Goal: Check status: Check status

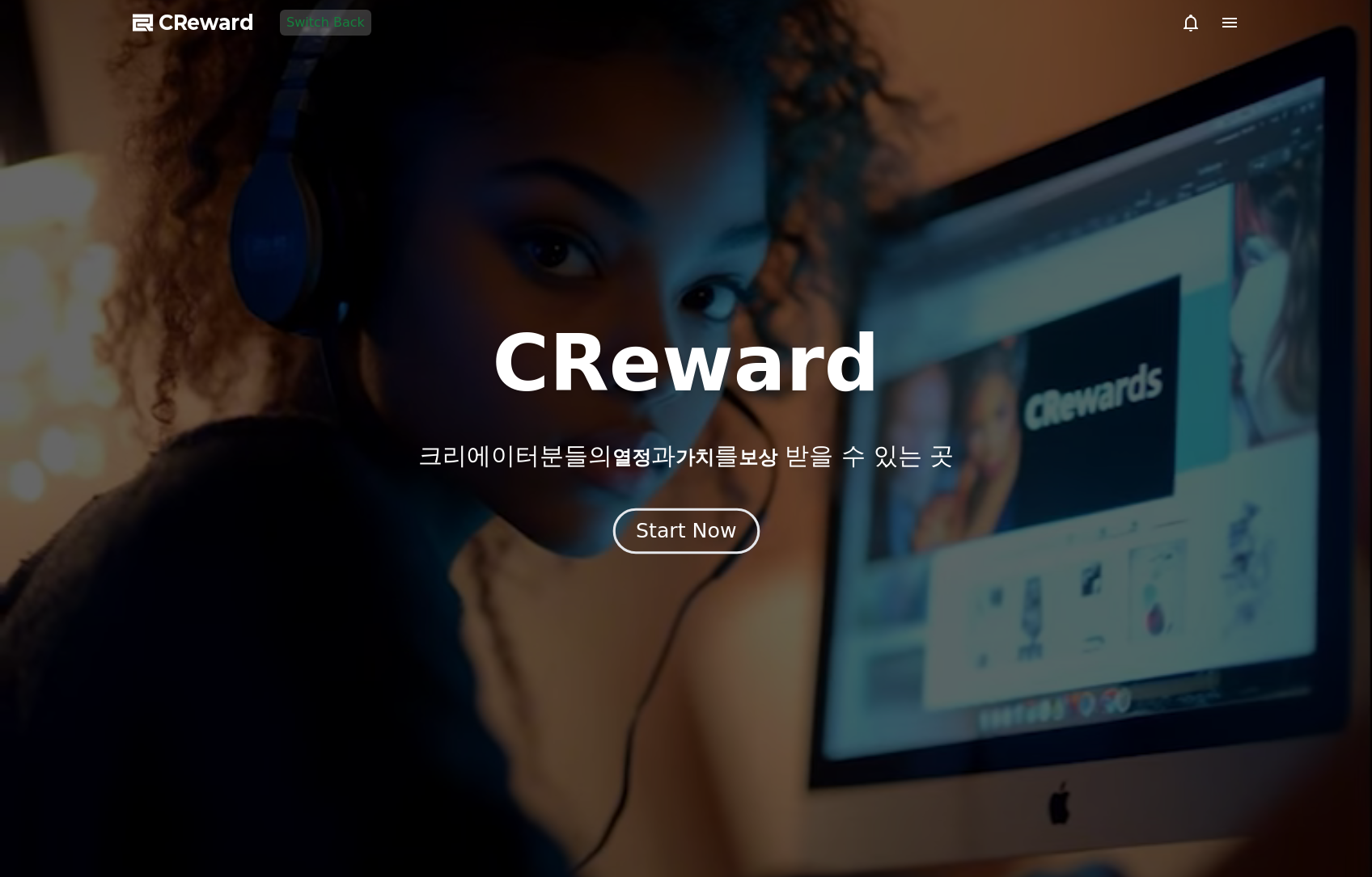
click at [678, 515] on button "Start Now" at bounding box center [685, 531] width 147 height 46
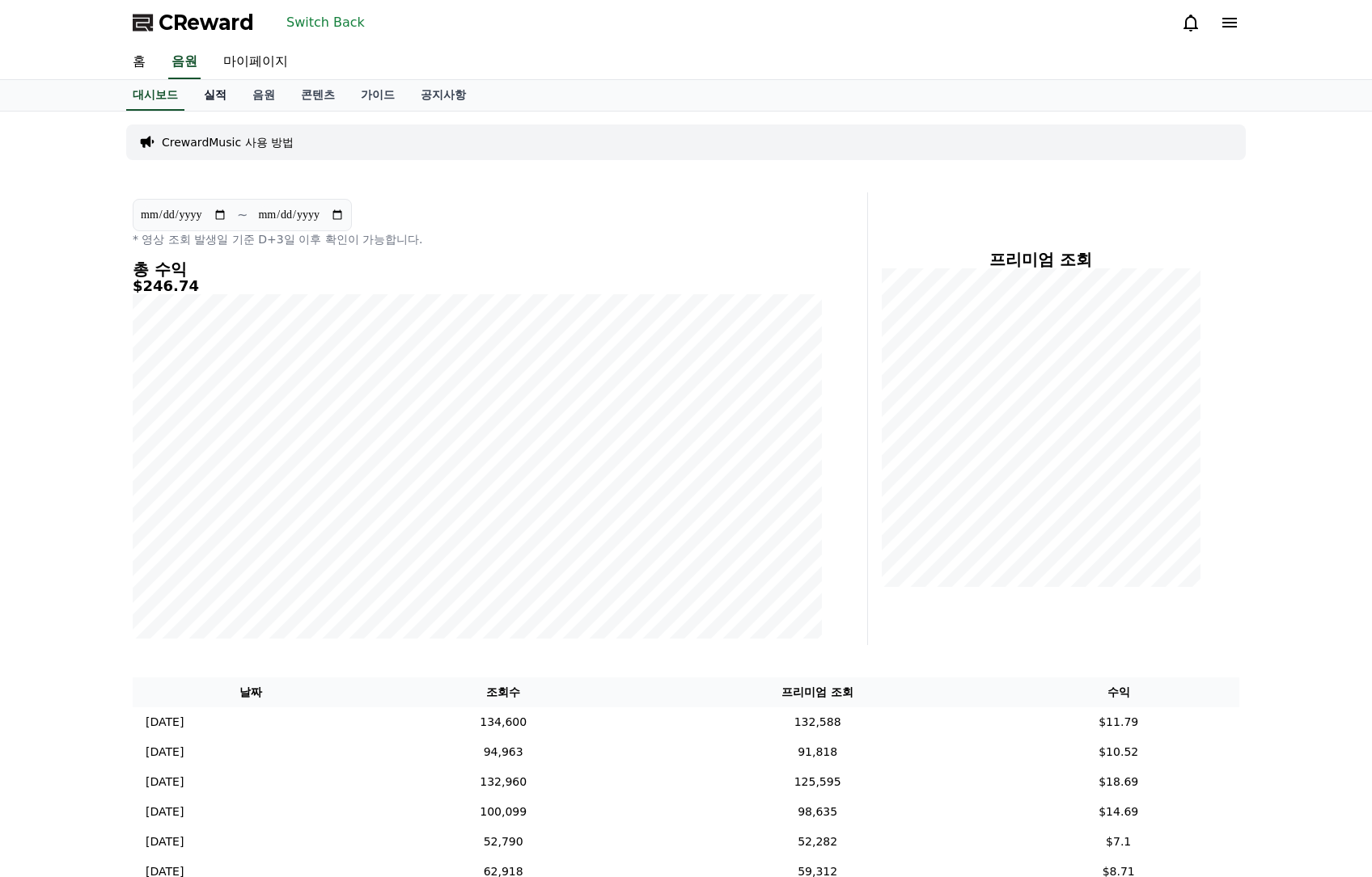
click at [223, 100] on link "실적" at bounding box center [216, 95] width 49 height 31
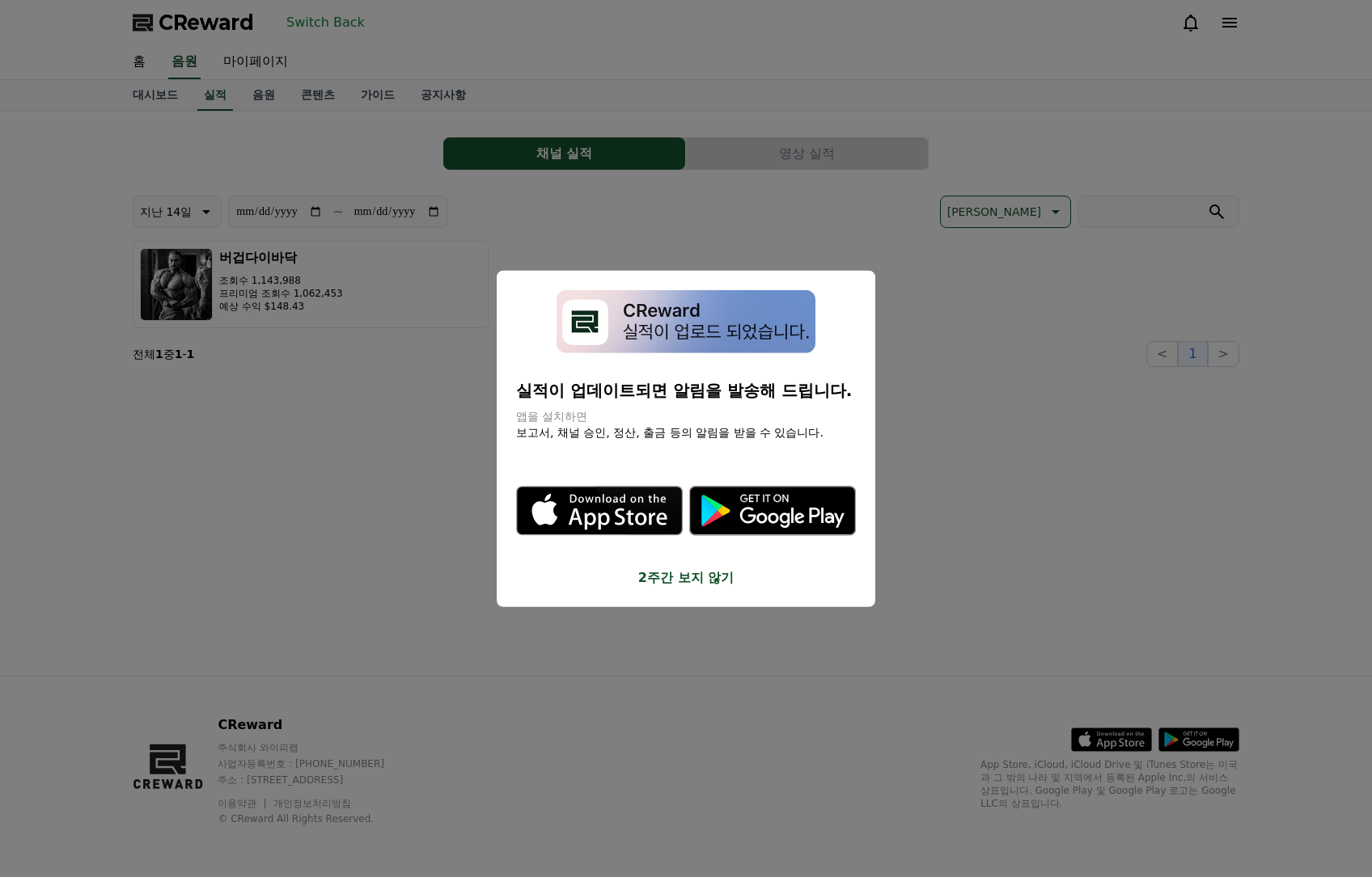
click at [700, 204] on button "close modal" at bounding box center [686, 438] width 1372 height 877
click at [361, 257] on button "버겁다이바닥 조회수 1,143,988 프리미엄 조회수 1,062,453 예상 수익 $148.43" at bounding box center [311, 284] width 356 height 87
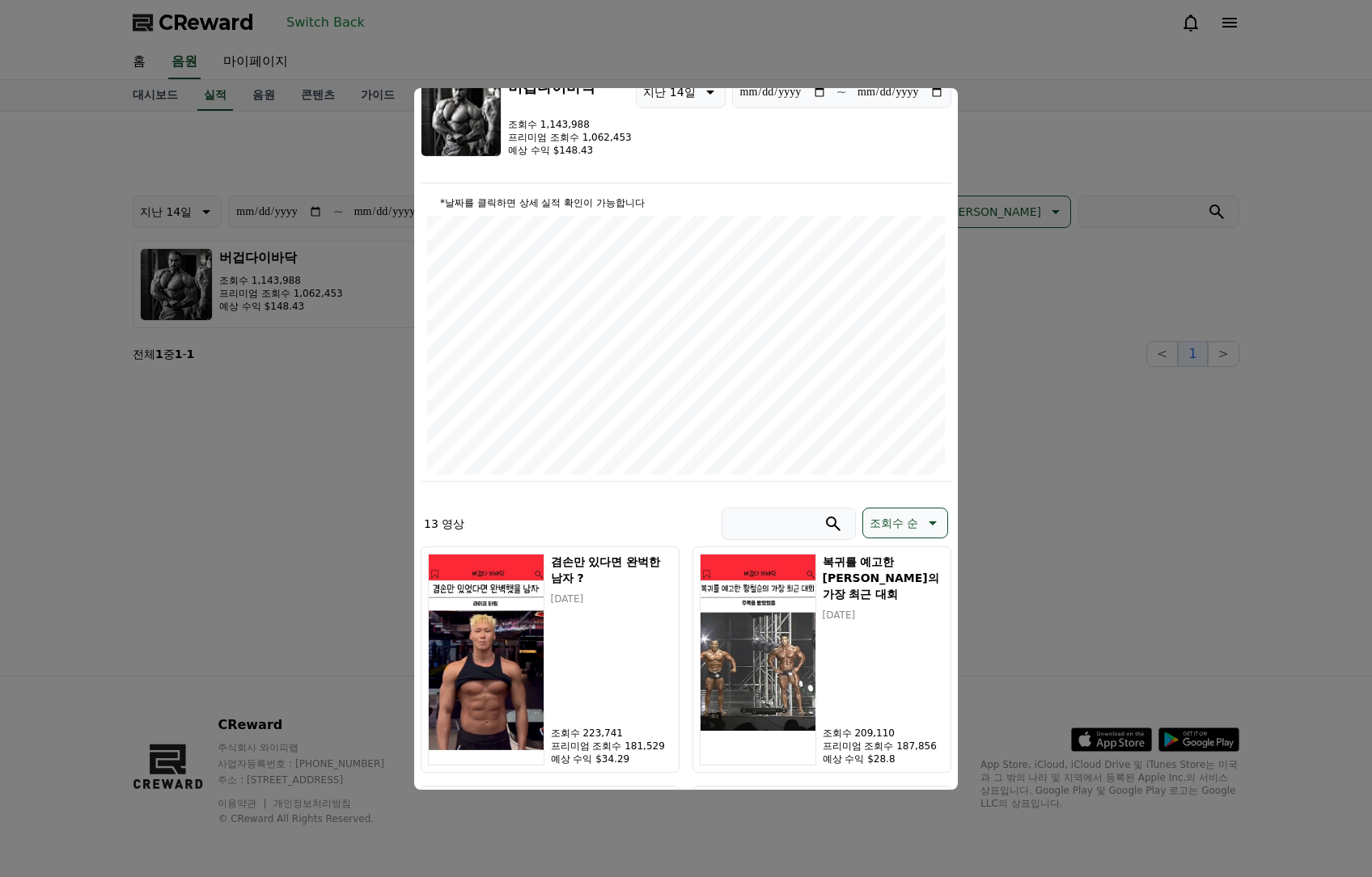
scroll to position [81, 0]
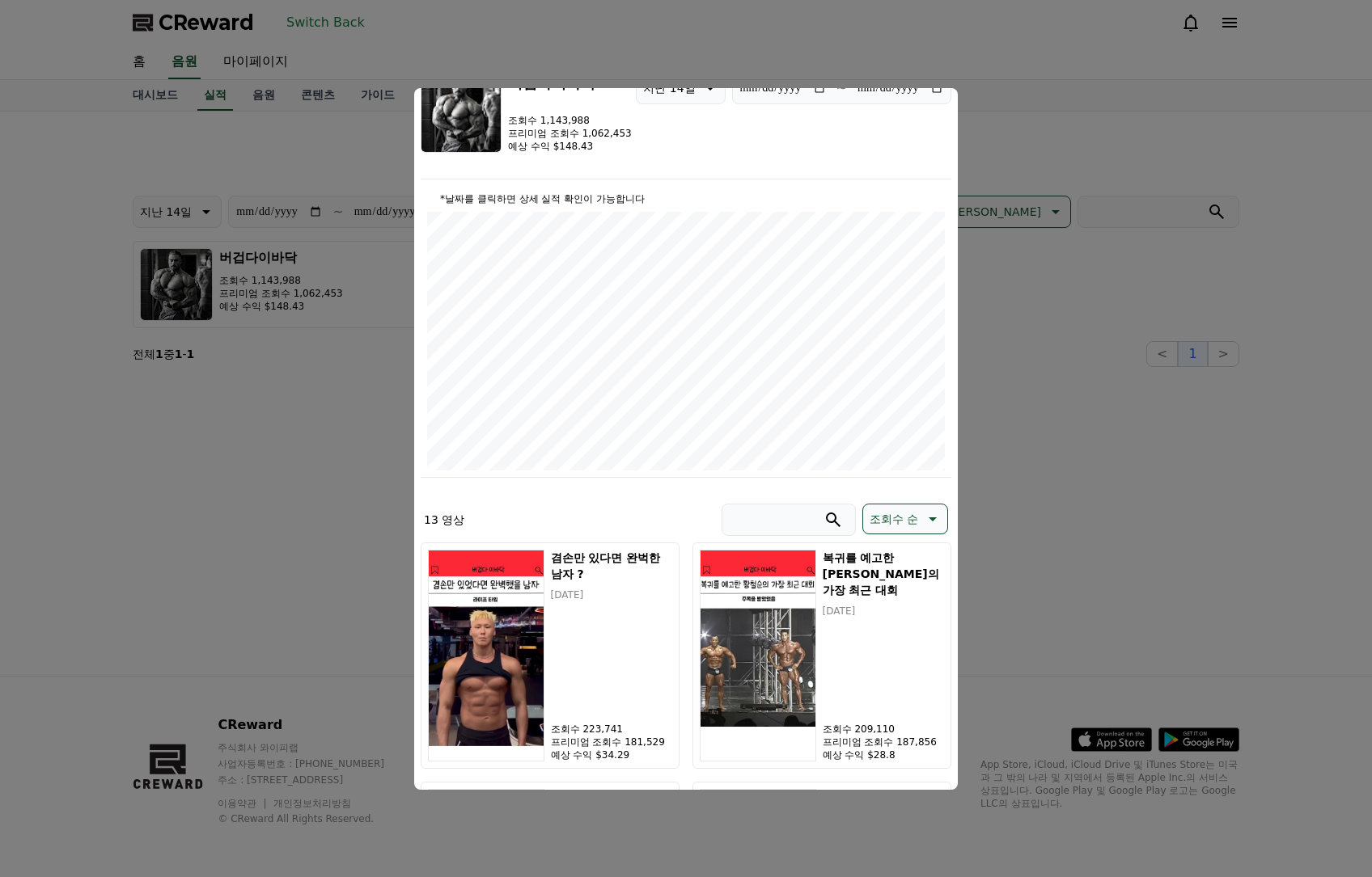
click at [1135, 462] on button "close modal" at bounding box center [686, 438] width 1372 height 877
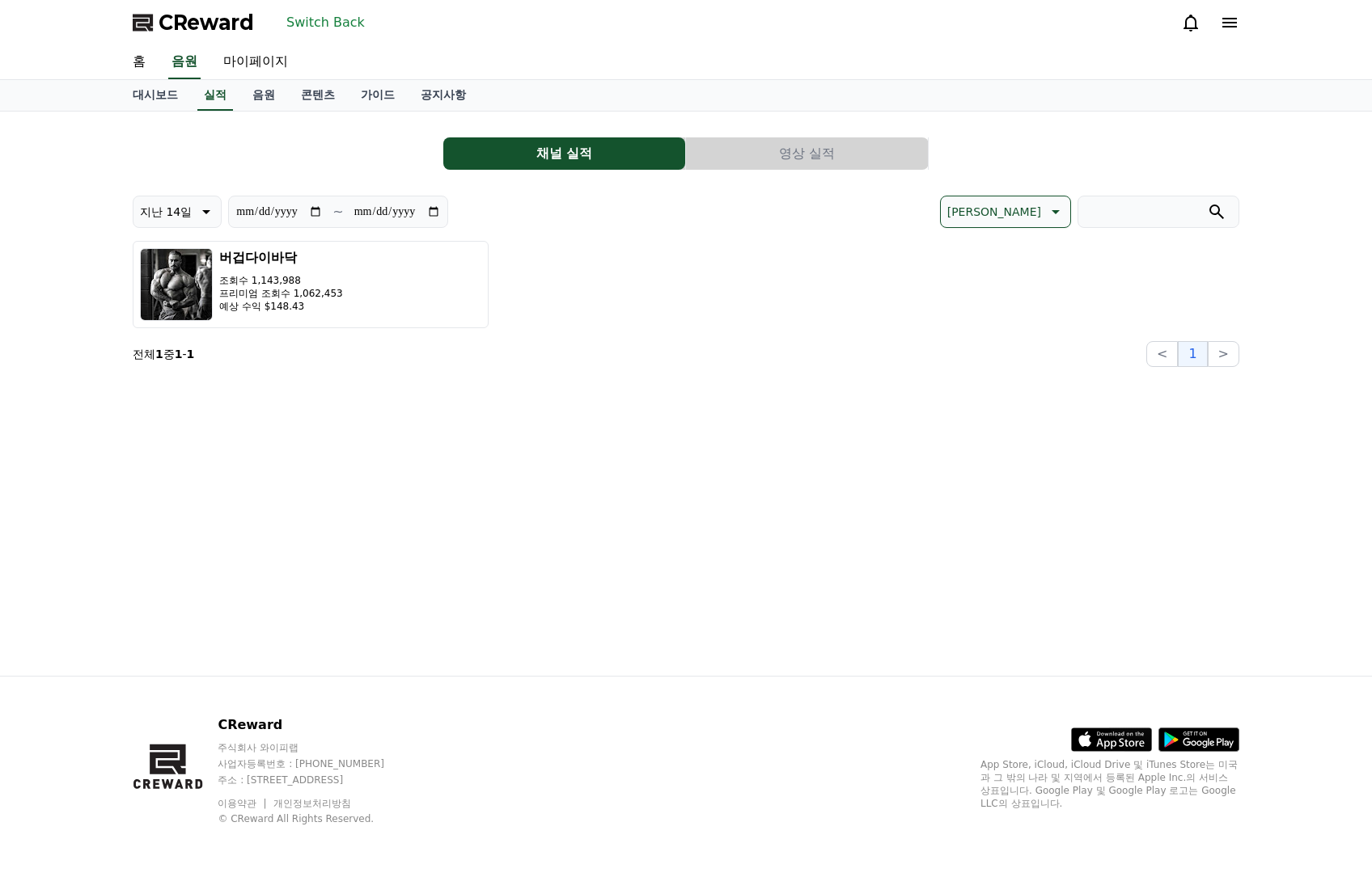
click at [761, 162] on button "영상 실적" at bounding box center [806, 154] width 242 height 32
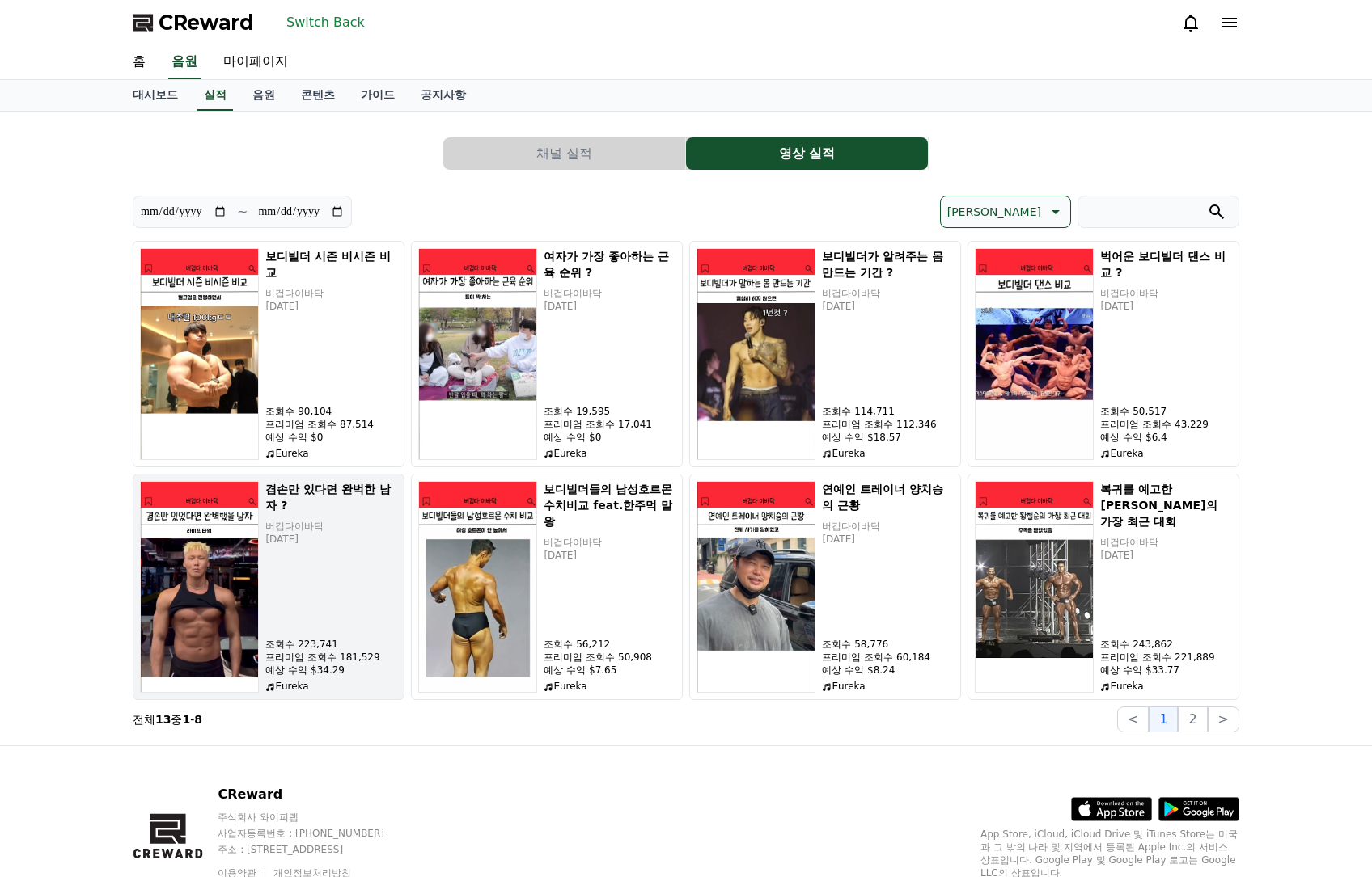
click at [259, 588] on img "button" at bounding box center [199, 586] width 119 height 212
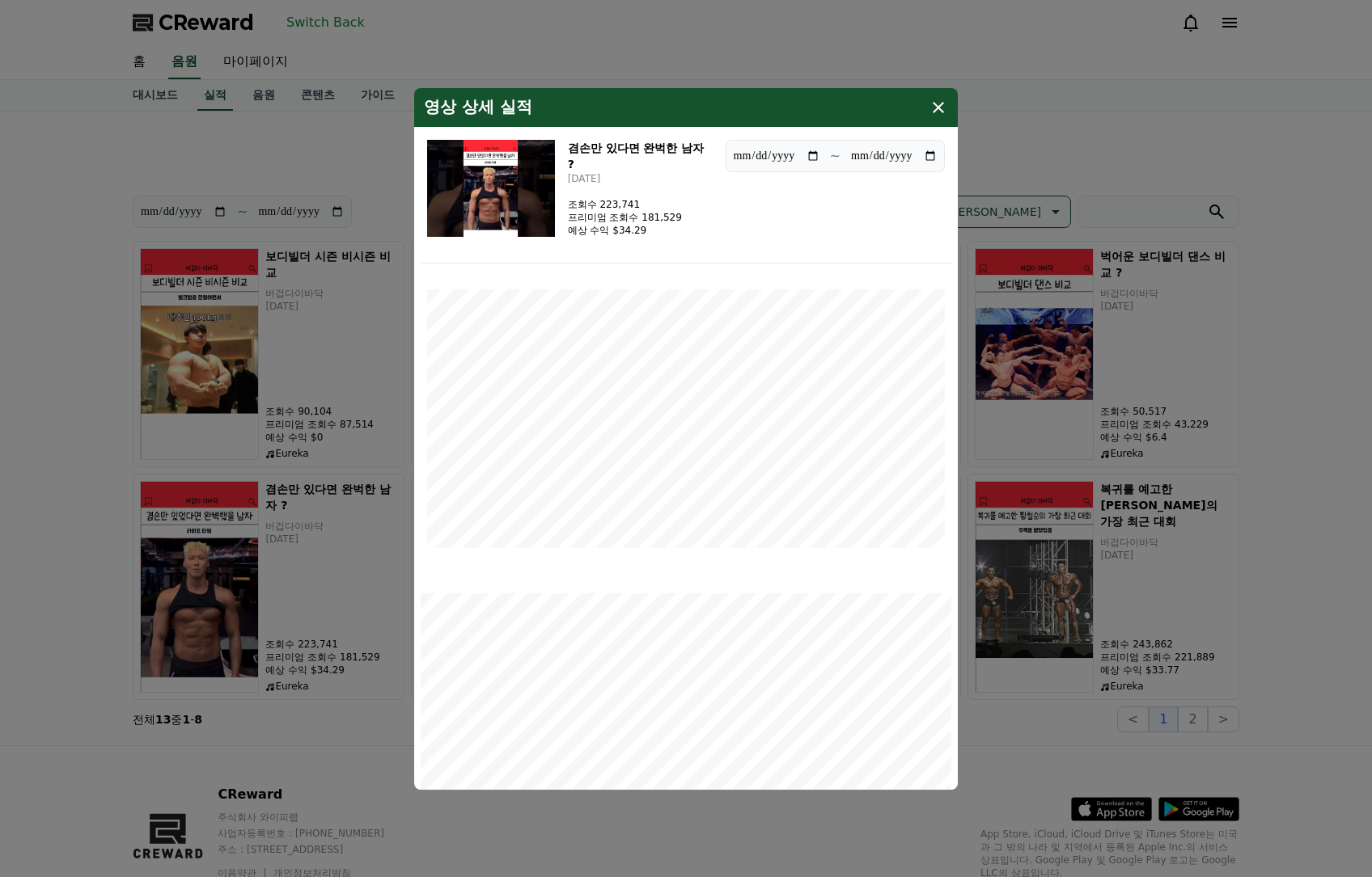
click at [1060, 113] on button "close modal" at bounding box center [686, 438] width 1372 height 877
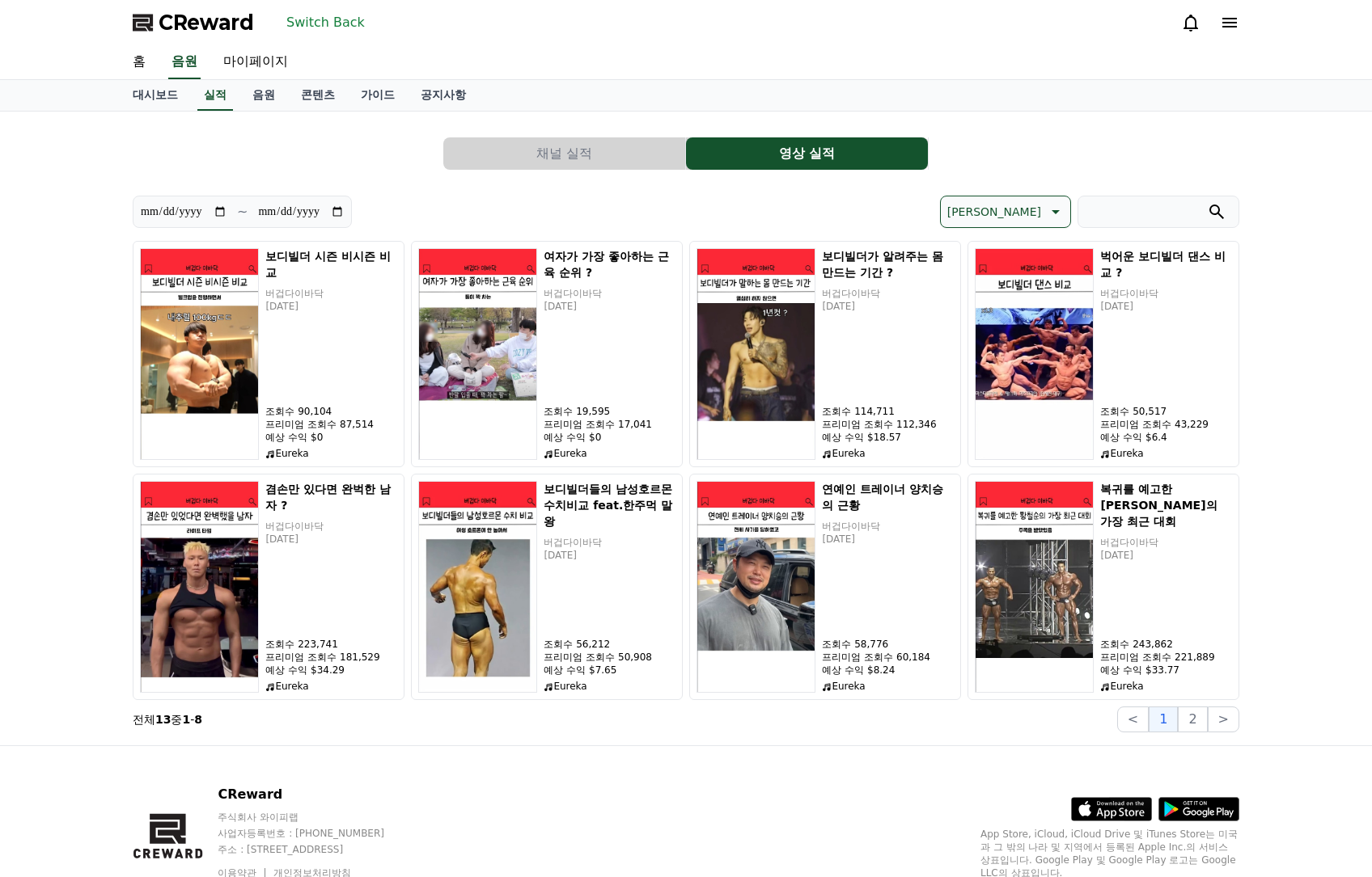
click at [552, 152] on button "채널 실적" at bounding box center [564, 154] width 242 height 32
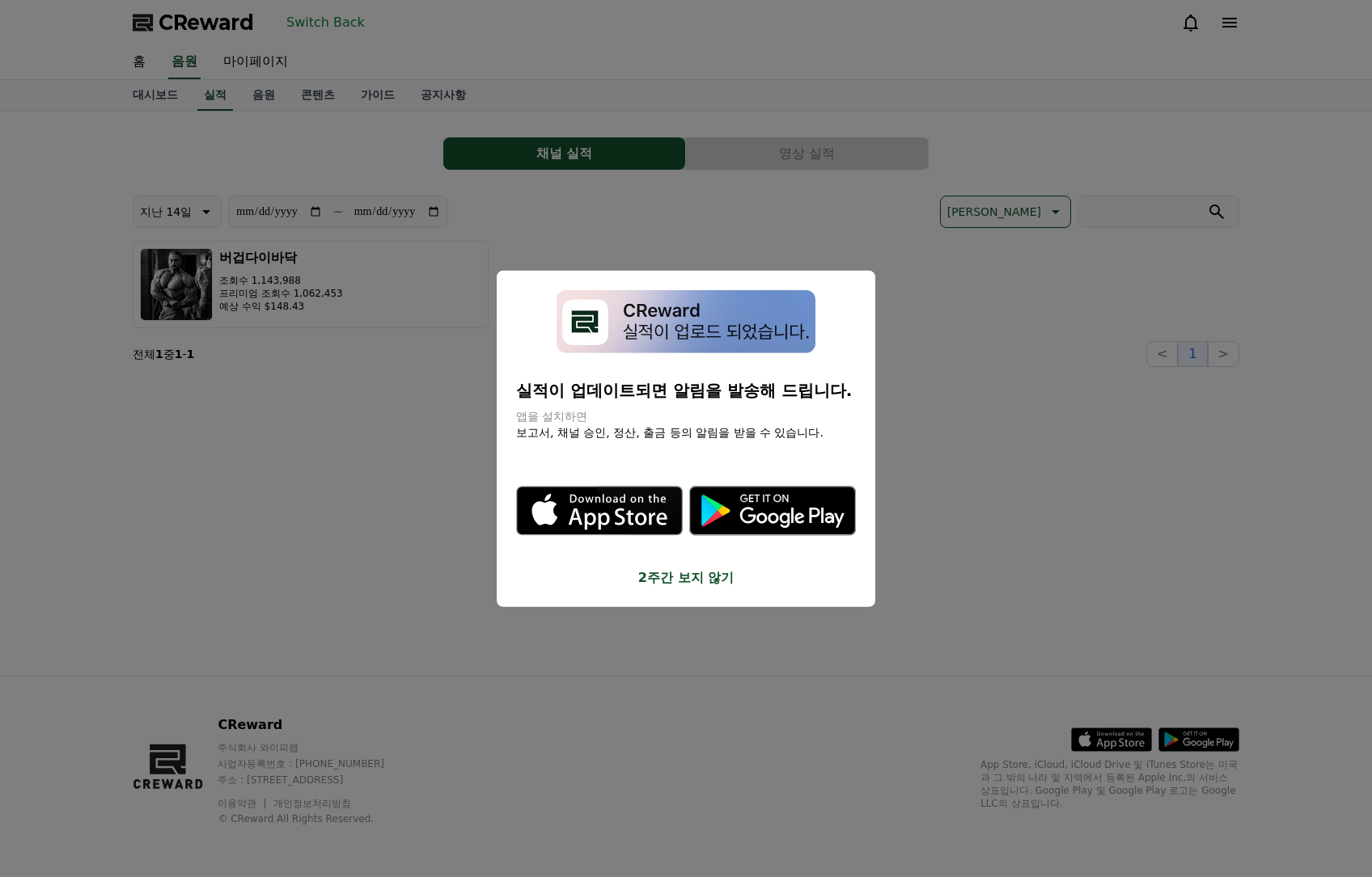
click at [788, 154] on button "close modal" at bounding box center [686, 438] width 1372 height 877
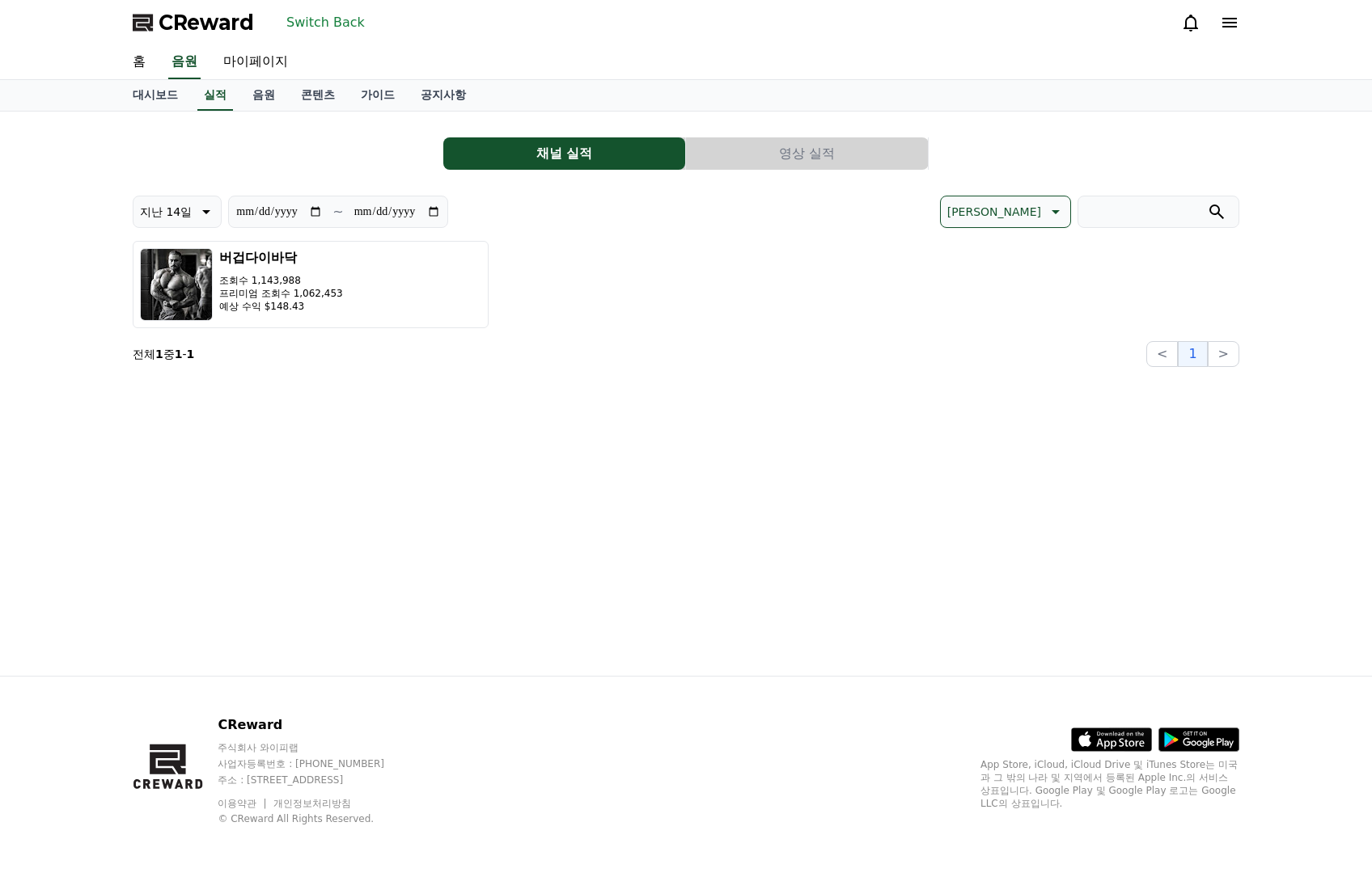
click at [776, 147] on button "영상 실적" at bounding box center [806, 154] width 242 height 32
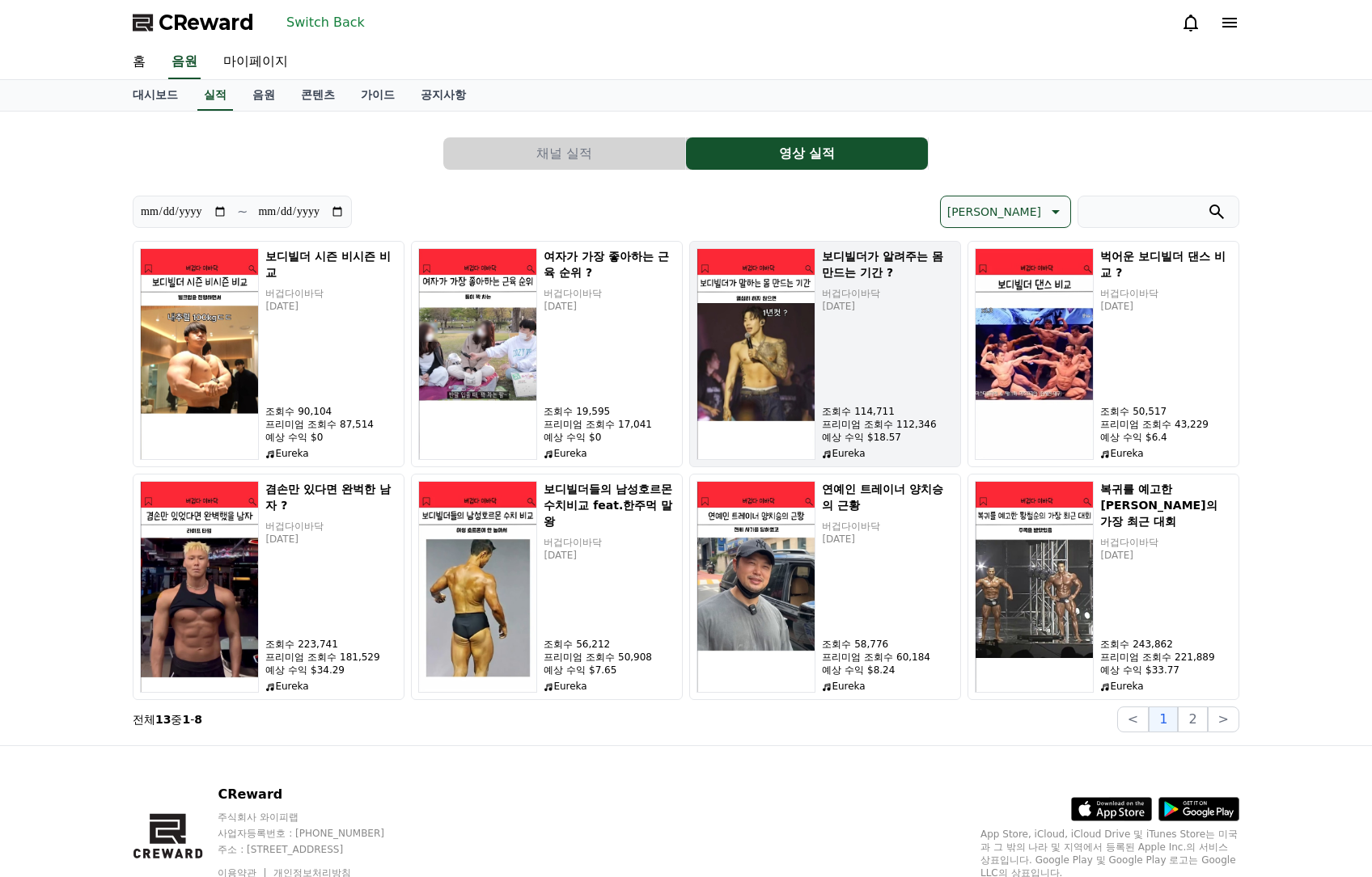
click at [839, 374] on div "보디빌더가 알려주는 몸 만드는 기간 ? 버겁다이바닥 [DATE] 조회수 114,711 프리미엄 조회수 112,346 예상 수익 $18.57 E…" at bounding box center [887, 353] width 132 height 212
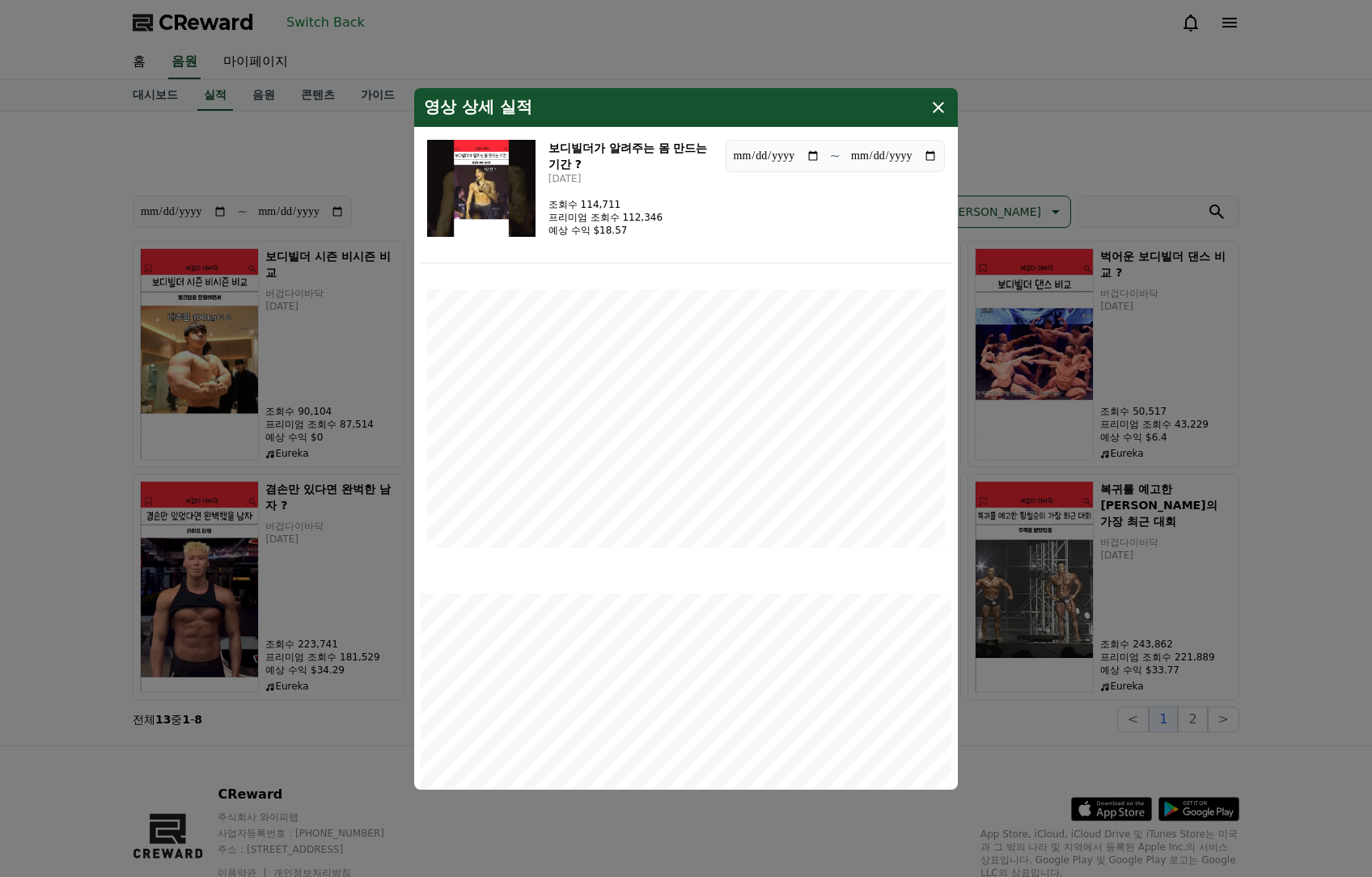
click at [932, 102] on icon "modal" at bounding box center [938, 107] width 19 height 19
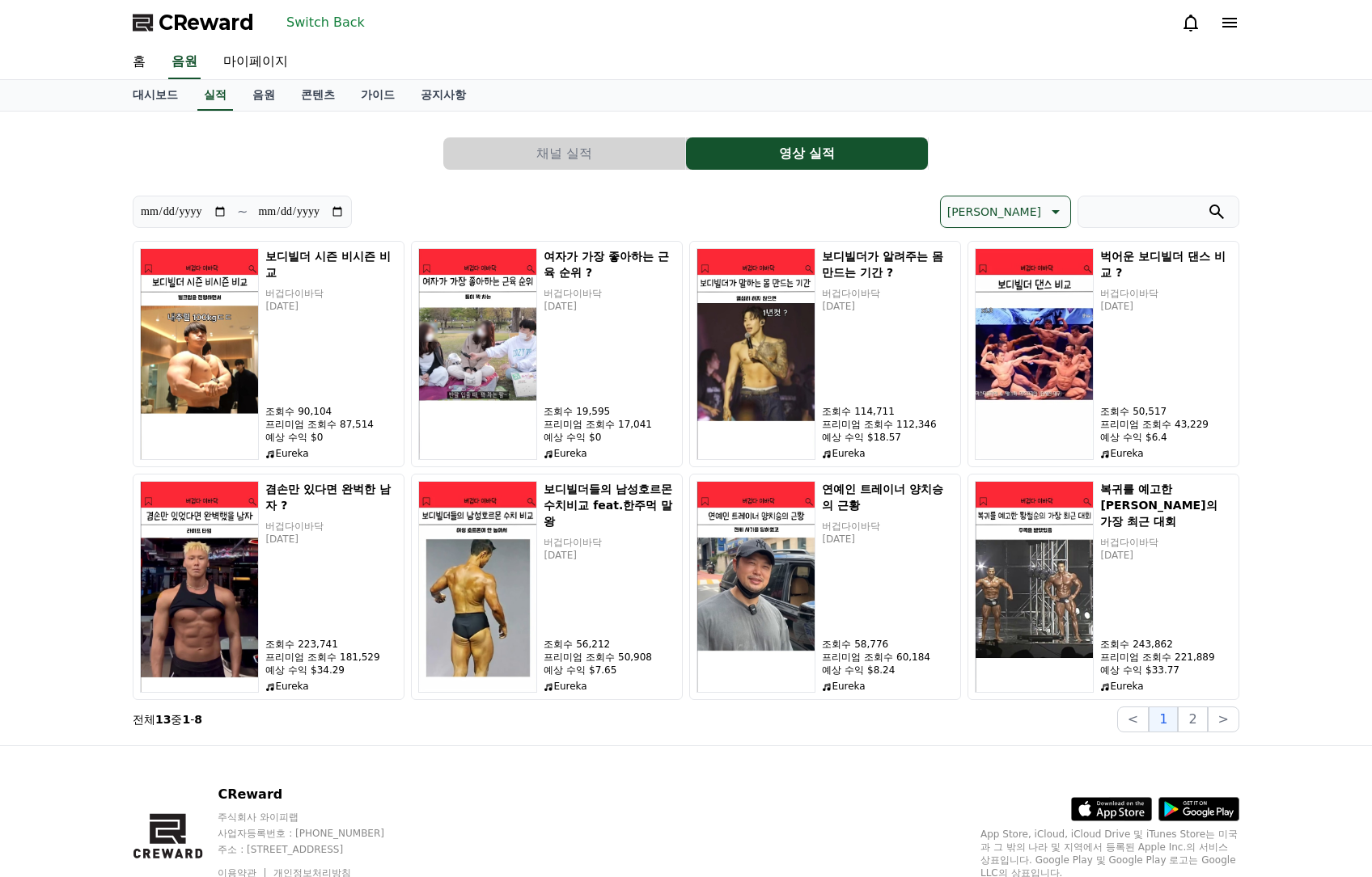
click at [347, 15] on button "Switch Back" at bounding box center [326, 23] width 92 height 26
